Goal: Task Accomplishment & Management: Use online tool/utility

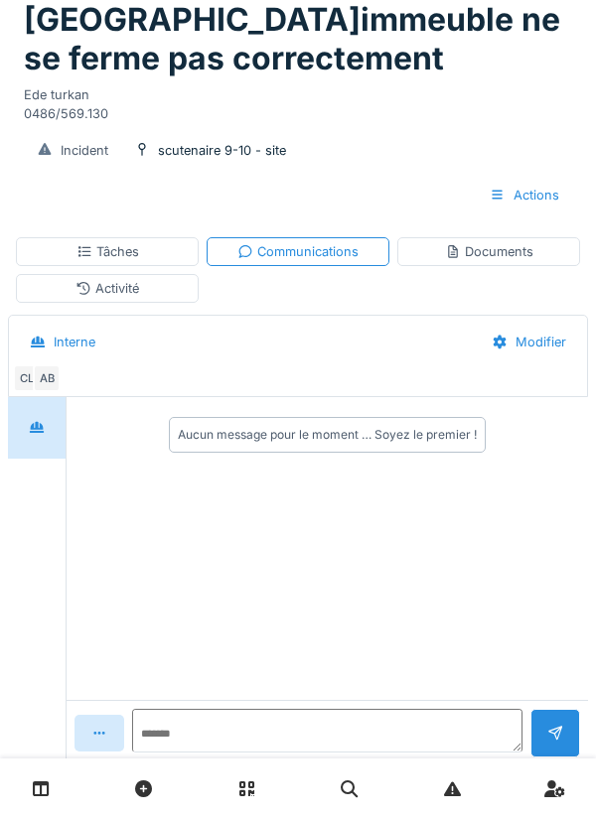
scroll to position [92, 0]
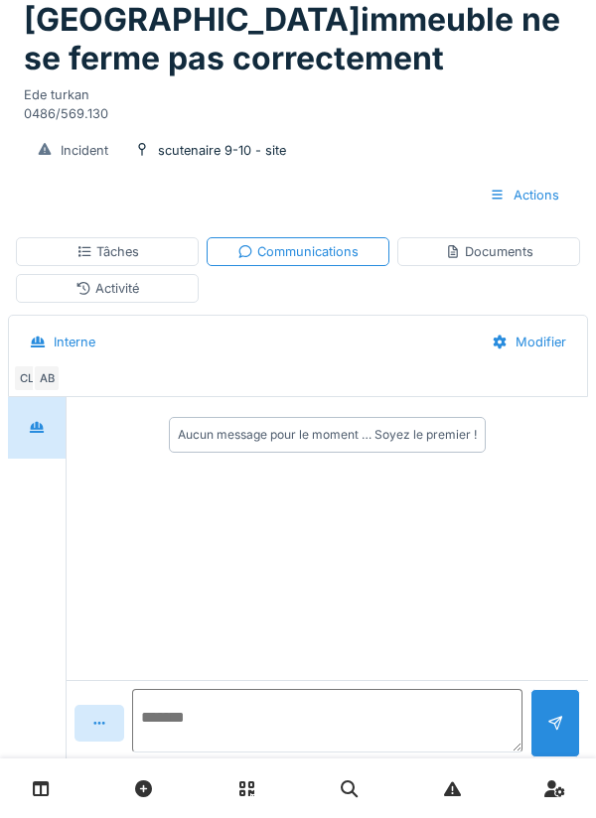
click at [225, 752] on textarea at bounding box center [327, 721] width 390 height 64
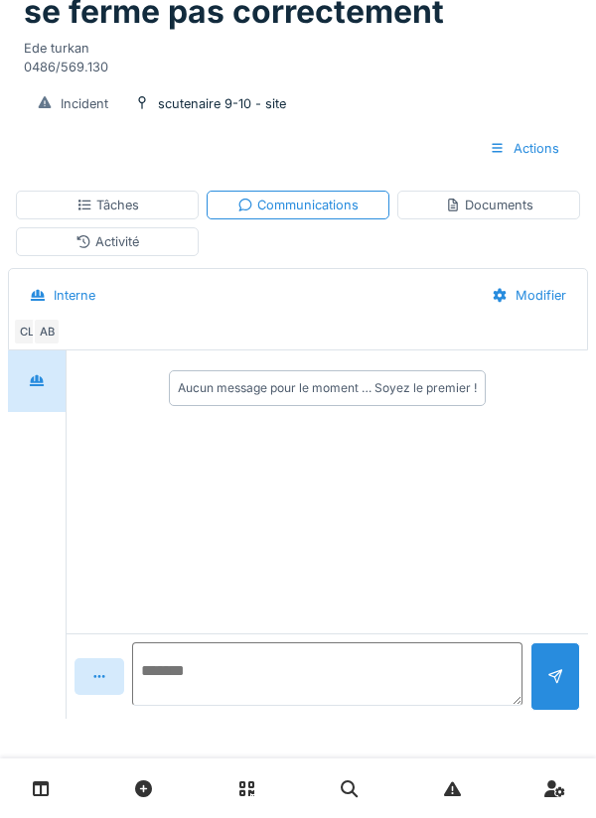
scroll to position [180, 0]
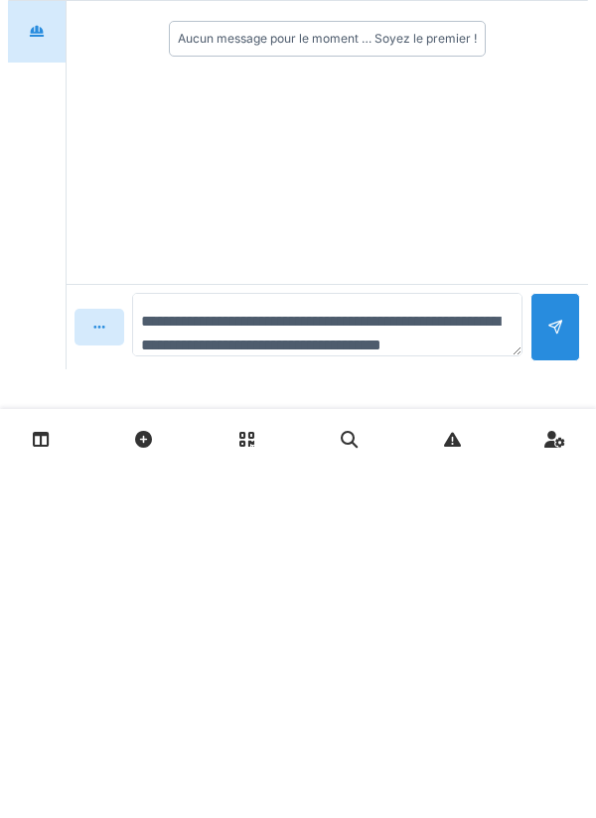
type textarea "**********"
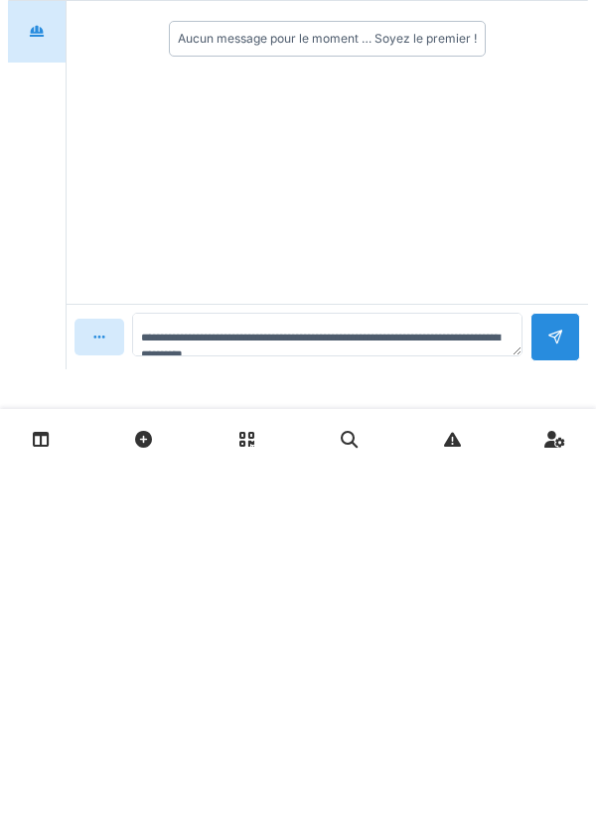
click at [555, 679] on div at bounding box center [555, 686] width 16 height 19
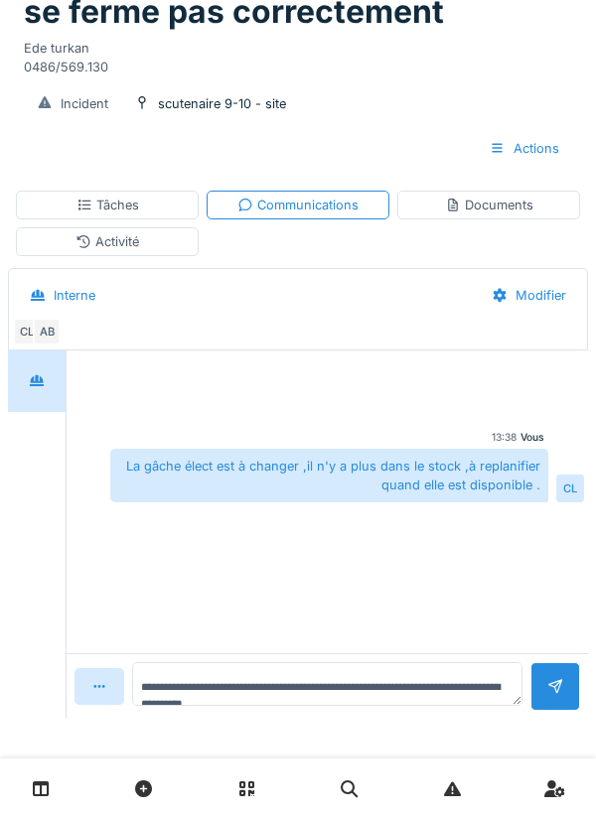
click at [134, 253] on div "Activité" at bounding box center [107, 241] width 183 height 29
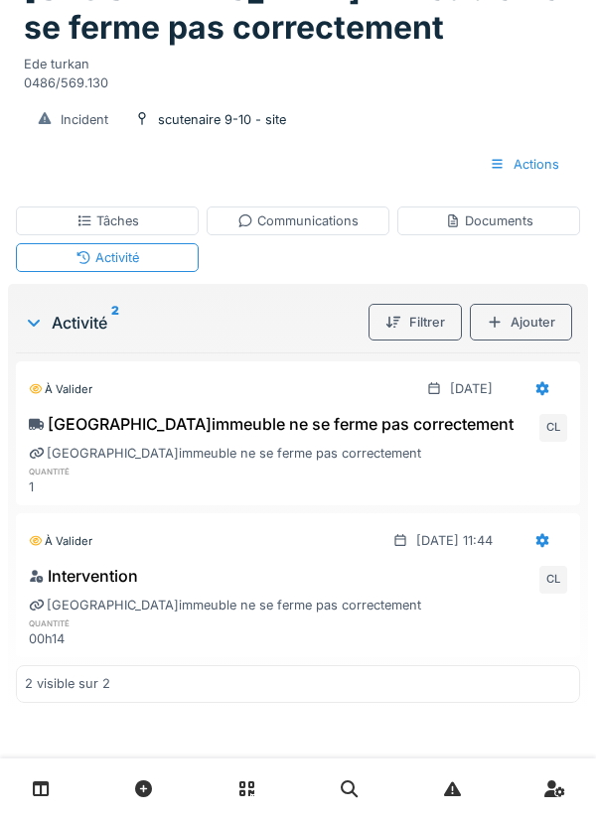
scroll to position [164, 0]
click at [144, 227] on div "Tâches" at bounding box center [107, 220] width 183 height 29
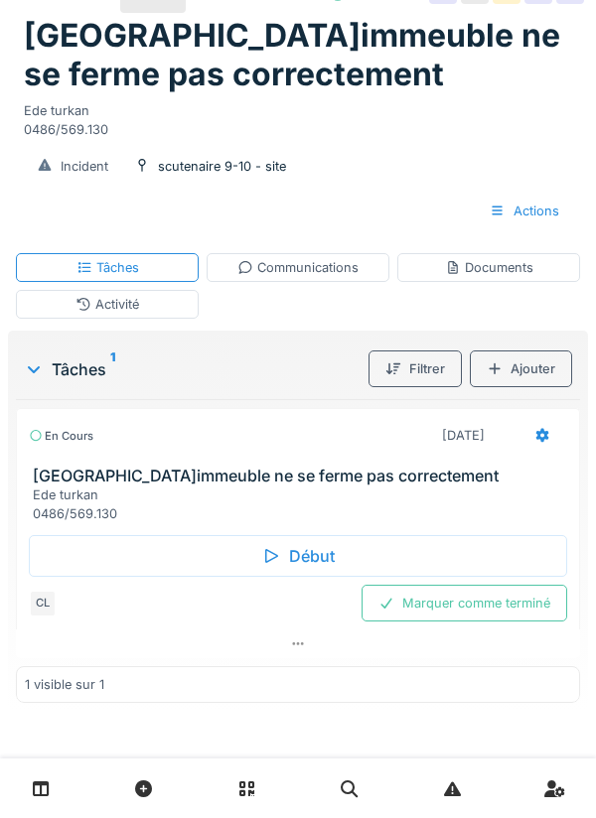
scroll to position [118, 0]
click at [497, 605] on div "Marquer comme terminé" at bounding box center [463, 603] width 205 height 37
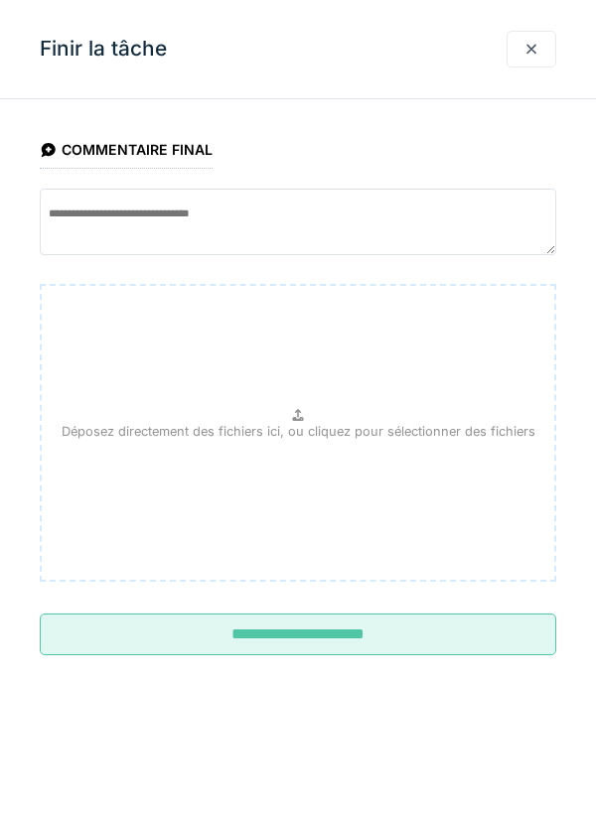
click at [334, 631] on input "**********" at bounding box center [298, 634] width 516 height 42
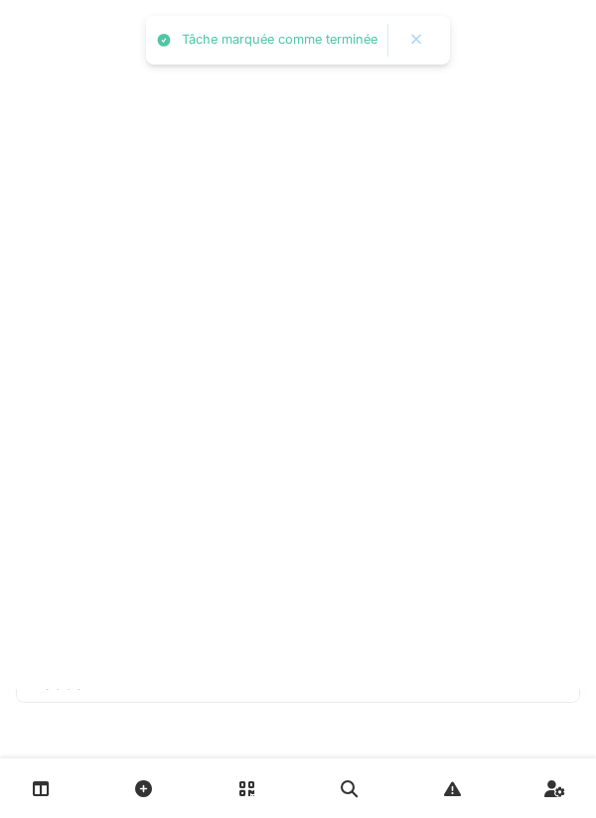
scroll to position [56, 0]
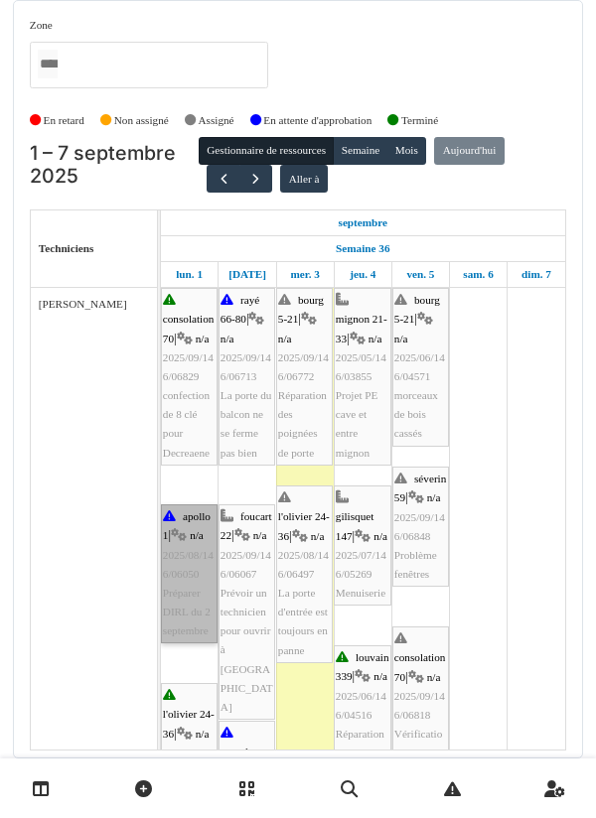
click at [185, 588] on link "apollo 1 | n/a 2025/08/146/06050 Préparer DIRL du 2 septembre" at bounding box center [189, 573] width 57 height 139
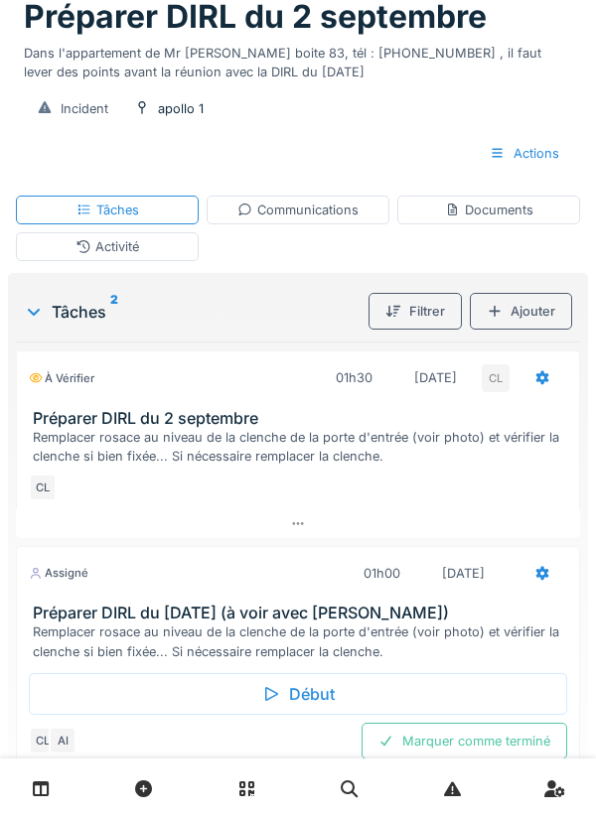
scroll to position [183, 0]
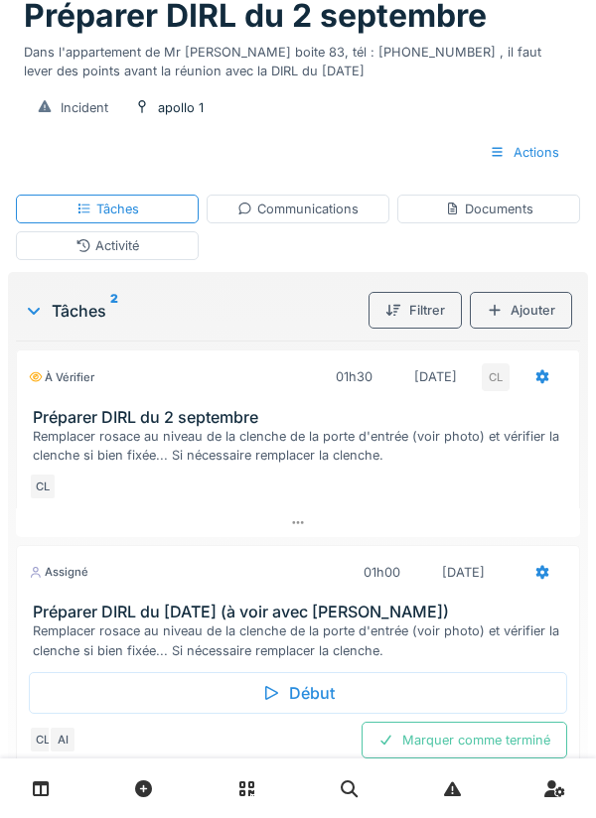
click at [320, 696] on div "Début" at bounding box center [298, 693] width 538 height 42
